Goal: Find contact information: Find contact information

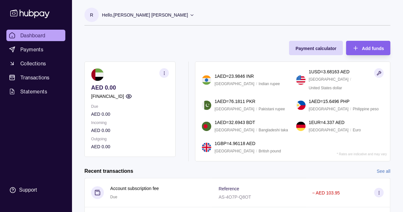
click at [158, 14] on p "Hello, [PERSON_NAME] [PERSON_NAME]" at bounding box center [145, 14] width 86 height 7
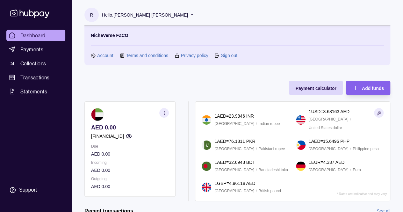
click at [103, 49] on section "NicheVerse FZCO Account Terms and conditions Privacy policy Sign out" at bounding box center [237, 45] width 293 height 27
click at [102, 56] on link "Account" at bounding box center [105, 55] width 16 height 7
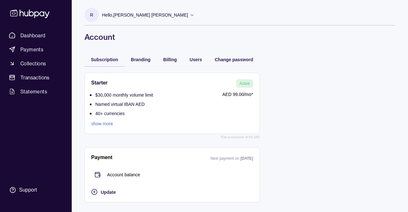
click at [386, 50] on div "R Hello, [PERSON_NAME] [PERSON_NAME] NicheVerse FZCO Account Terms and conditio…" at bounding box center [240, 104] width 336 height 209
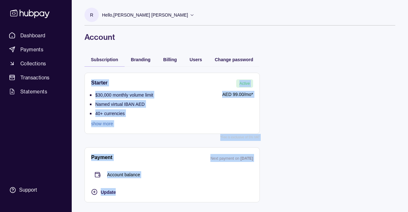
drag, startPoint x: 386, startPoint y: 50, endPoint x: 307, endPoint y: 201, distance: 170.0
click at [306, 202] on div "R Hello, [PERSON_NAME] [PERSON_NAME] NicheVerse FZCO Account Terms and conditio…" at bounding box center [240, 104] width 336 height 209
click at [298, 157] on div "Starter Active $30,000 monthly volume limit Named virtual IBAN AED 40+ currenci…" at bounding box center [239, 137] width 311 height 142
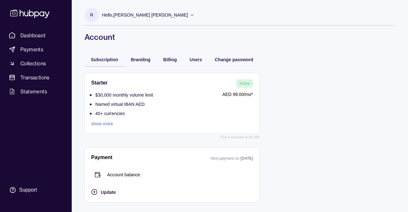
click at [324, 27] on div "R Hello, [PERSON_NAME] [PERSON_NAME] NicheVerse FZCO Account Terms and conditio…" at bounding box center [239, 25] width 311 height 34
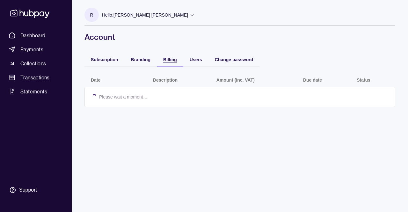
click at [167, 58] on span "Billing" at bounding box center [170, 59] width 14 height 5
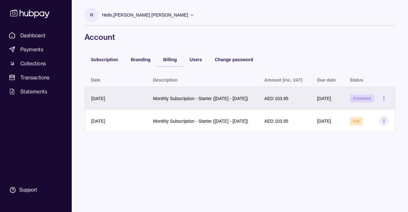
click at [384, 103] on section at bounding box center [384, 98] width 10 height 10
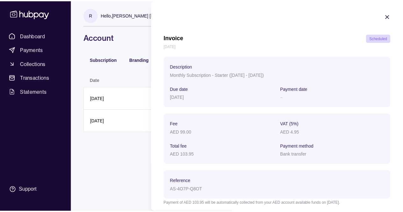
scroll to position [29, 0]
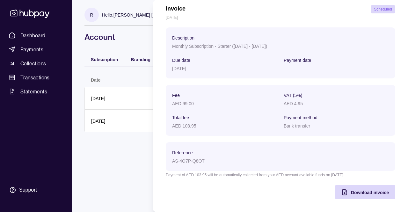
click at [90, 150] on html "Dashboard Payments Collections Transactions Statements Support R Hello, [PERSON…" at bounding box center [204, 106] width 408 height 212
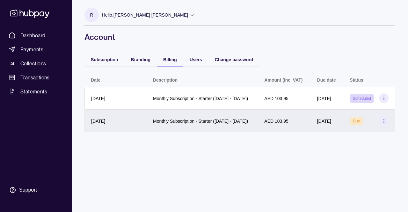
click at [387, 126] on section at bounding box center [384, 121] width 10 height 10
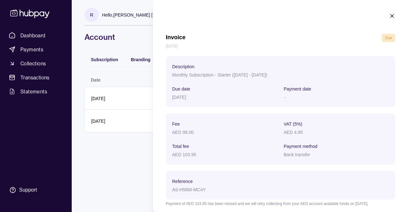
click at [138, 185] on html "Dashboard Payments Collections Transactions Statements Support R Hello, [PERSON…" at bounding box center [204, 106] width 408 height 212
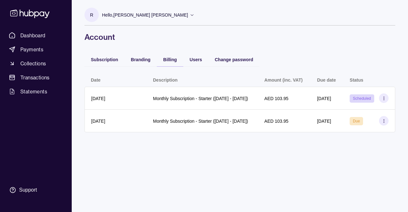
click at [155, 15] on p "Hello, [PERSON_NAME] [PERSON_NAME]" at bounding box center [145, 14] width 86 height 7
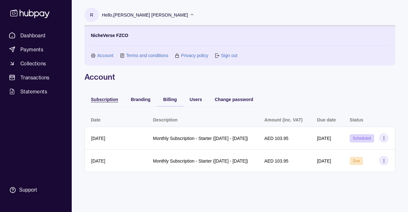
click at [101, 99] on span "Subscription" at bounding box center [104, 99] width 27 height 5
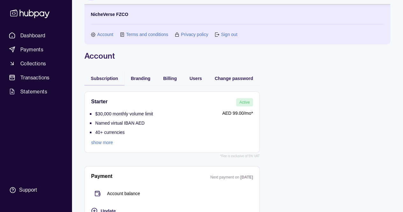
scroll to position [36, 0]
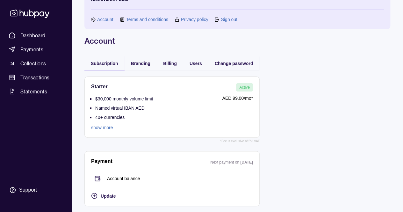
click at [102, 128] on link "show more" at bounding box center [122, 127] width 62 height 7
click at [105, 17] on link "Account" at bounding box center [105, 19] width 16 height 7
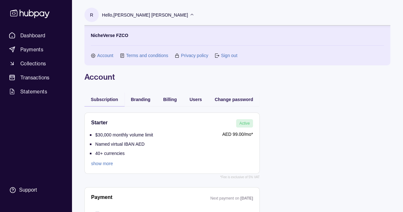
scroll to position [36, 0]
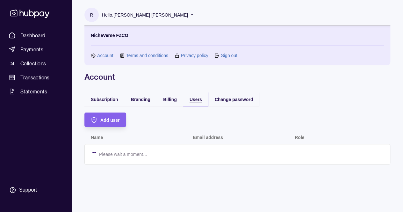
click at [200, 63] on div "R Hello, [PERSON_NAME] [PERSON_NAME] NicheVerse FZCO Account Terms and conditio…" at bounding box center [238, 85] width 332 height 171
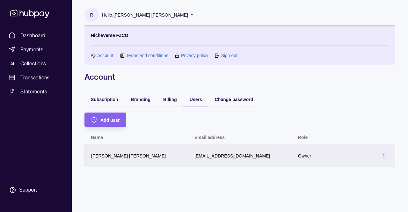
click at [385, 155] on icon at bounding box center [384, 155] width 5 height 5
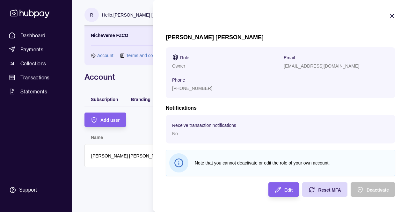
click at [392, 16] on icon "button" at bounding box center [392, 15] width 3 height 3
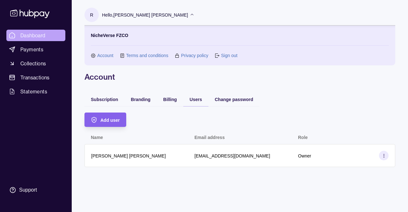
click at [36, 40] on link "Dashboard" at bounding box center [35, 35] width 59 height 11
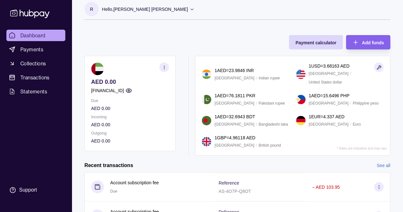
scroll to position [5, 0]
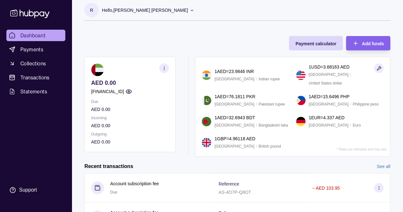
click at [166, 14] on div "Hello, [PERSON_NAME] [PERSON_NAME]" at bounding box center [148, 10] width 92 height 13
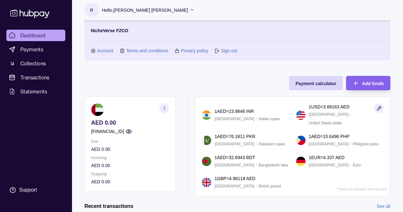
click at [161, 109] on section "button" at bounding box center [164, 108] width 10 height 10
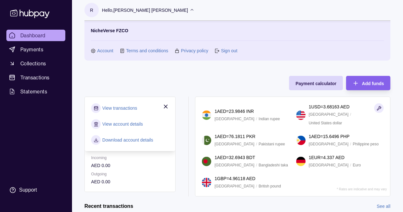
click at [136, 73] on div "Payment calculator Add funds AED 0.00 [FINANCIAL_ID] Due AED 0.00 Incoming AED …" at bounding box center [237, 132] width 306 height 127
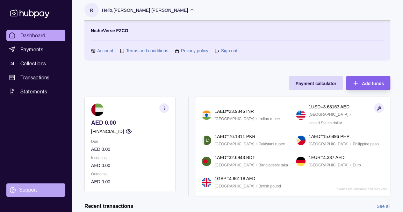
click at [27, 189] on div "Support" at bounding box center [28, 189] width 18 height 7
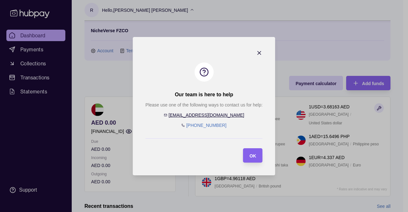
click at [257, 50] on icon "button" at bounding box center [259, 53] width 6 height 6
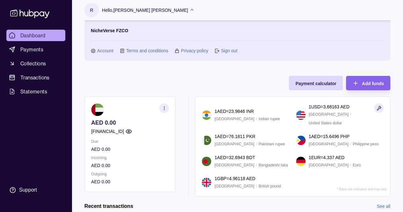
scroll to position [0, 0]
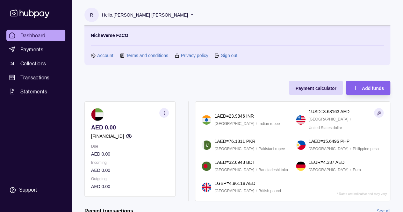
click at [40, 13] on icon at bounding box center [30, 14] width 42 height 12
click at [98, 53] on link "Account" at bounding box center [105, 55] width 16 height 7
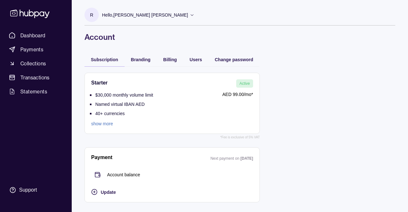
click at [190, 15] on icon at bounding box center [192, 14] width 5 height 5
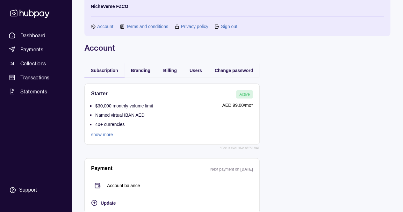
scroll to position [36, 0]
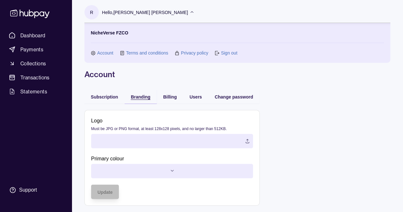
click at [140, 62] on div "R Hello, [PERSON_NAME] [PERSON_NAME] NicheVerse FZCO Account Terms and conditio…" at bounding box center [238, 104] width 332 height 215
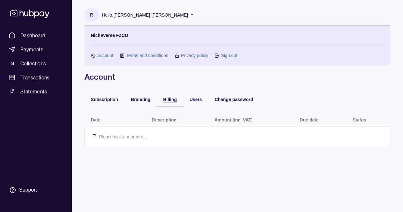
click at [173, 96] on div "Billing" at bounding box center [170, 99] width 14 height 8
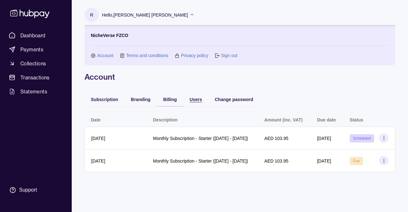
click at [201, 98] on span "Users" at bounding box center [196, 99] width 12 height 5
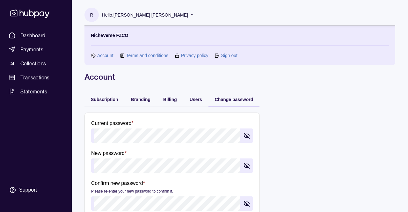
click at [232, 100] on span "Change password" at bounding box center [234, 99] width 39 height 5
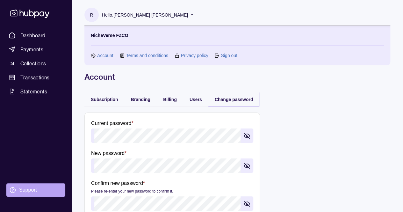
click at [18, 189] on section "Support" at bounding box center [35, 189] width 59 height 13
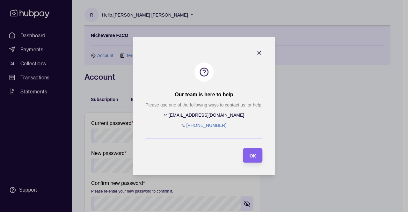
click at [207, 115] on link "[EMAIL_ADDRESS][DOMAIN_NAME]" at bounding box center [207, 115] width 76 height 5
drag, startPoint x: 233, startPoint y: 110, endPoint x: 188, endPoint y: 115, distance: 45.6
click at [188, 115] on div "Please use one of the following ways to contact us for help: [EMAIL_ADDRESS][DO…" at bounding box center [203, 114] width 117 height 27
click at [221, 116] on link "[EMAIL_ADDRESS][DOMAIN_NAME]" at bounding box center [207, 115] width 76 height 5
drag, startPoint x: 229, startPoint y: 119, endPoint x: 191, endPoint y: 114, distance: 38.3
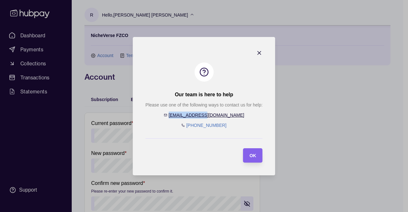
click at [191, 114] on div "Please use one of the following ways to contact us for help: [EMAIL_ADDRESS][DO…" at bounding box center [203, 114] width 117 height 27
copy link "[EMAIL_ADDRESS][DOMAIN_NAME]"
